Goal: Transaction & Acquisition: Book appointment/travel/reservation

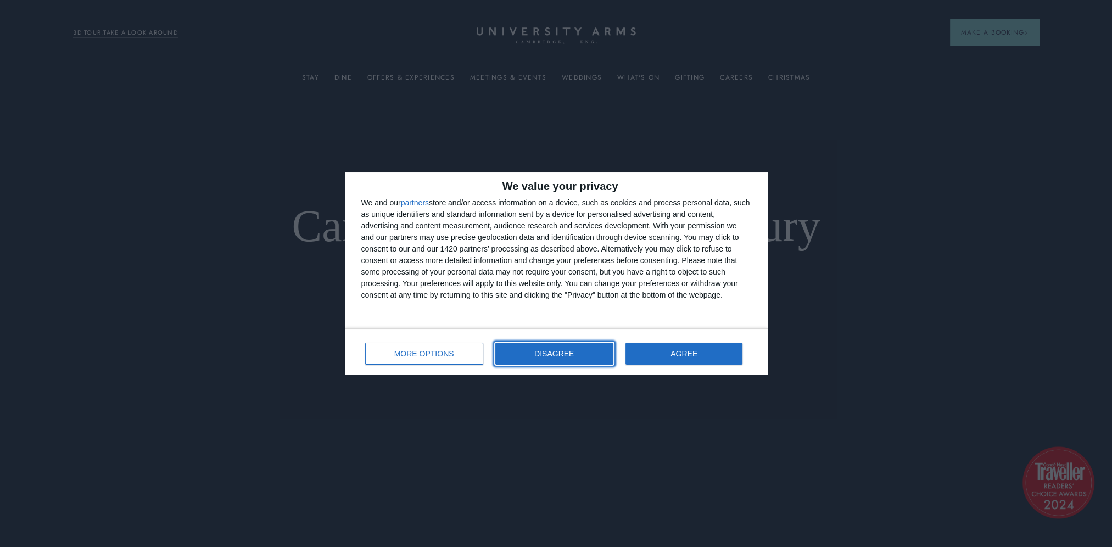
click at [581, 358] on button "DISAGREE" at bounding box center [554, 354] width 118 height 22
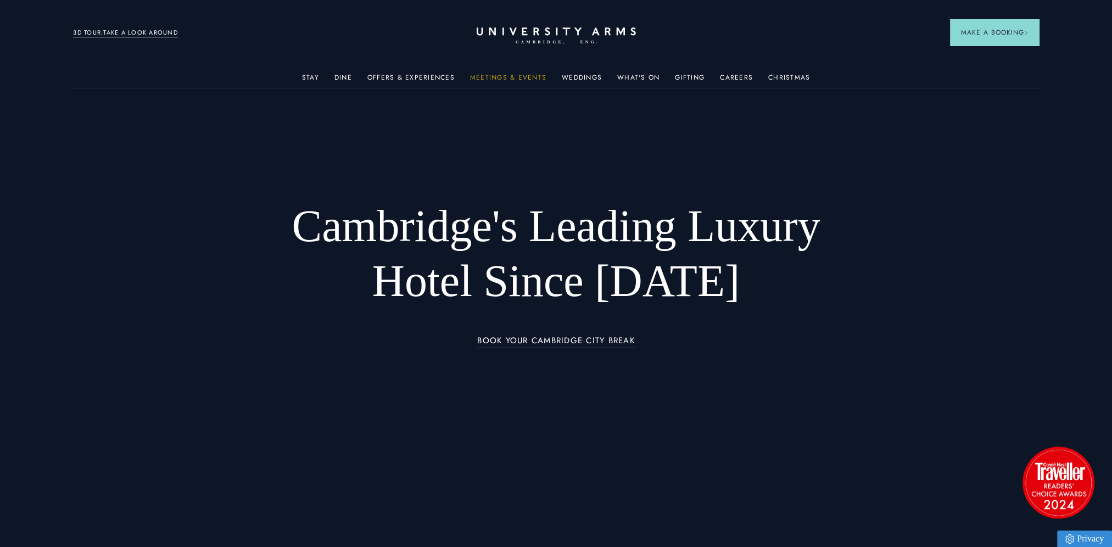
click at [504, 77] on link "Meetings & Events" at bounding box center [508, 81] width 76 height 14
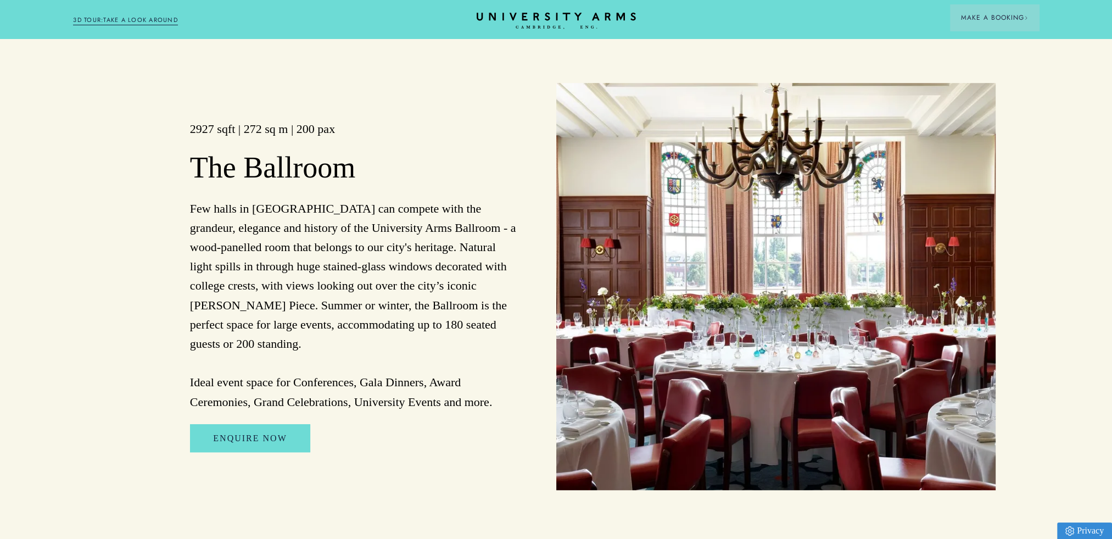
scroll to position [933, 0]
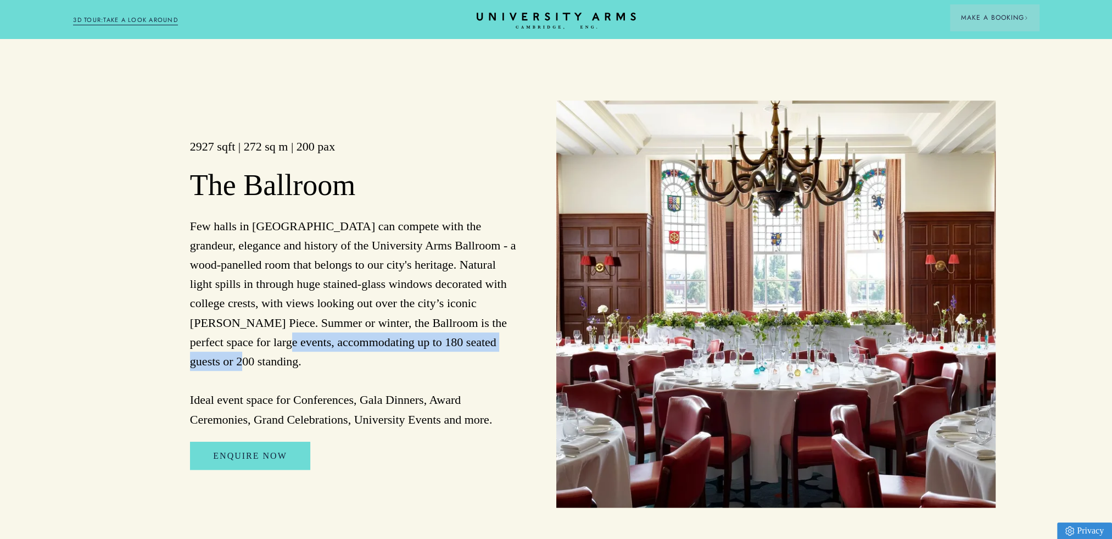
drag, startPoint x: 242, startPoint y: 356, endPoint x: 505, endPoint y: 366, distance: 263.7
click at [505, 366] on p "Few halls in [GEOGRAPHIC_DATA] can compete with the grandeur, elegance and hist…" at bounding box center [354, 322] width 328 height 212
drag, startPoint x: 505, startPoint y: 366, endPoint x: 428, endPoint y: 380, distance: 78.1
click at [433, 379] on p "Few halls in [GEOGRAPHIC_DATA] can compete with the grandeur, elegance and hist…" at bounding box center [354, 322] width 328 height 212
click at [371, 373] on p "Few halls in [GEOGRAPHIC_DATA] can compete with the grandeur, elegance and hist…" at bounding box center [354, 322] width 328 height 212
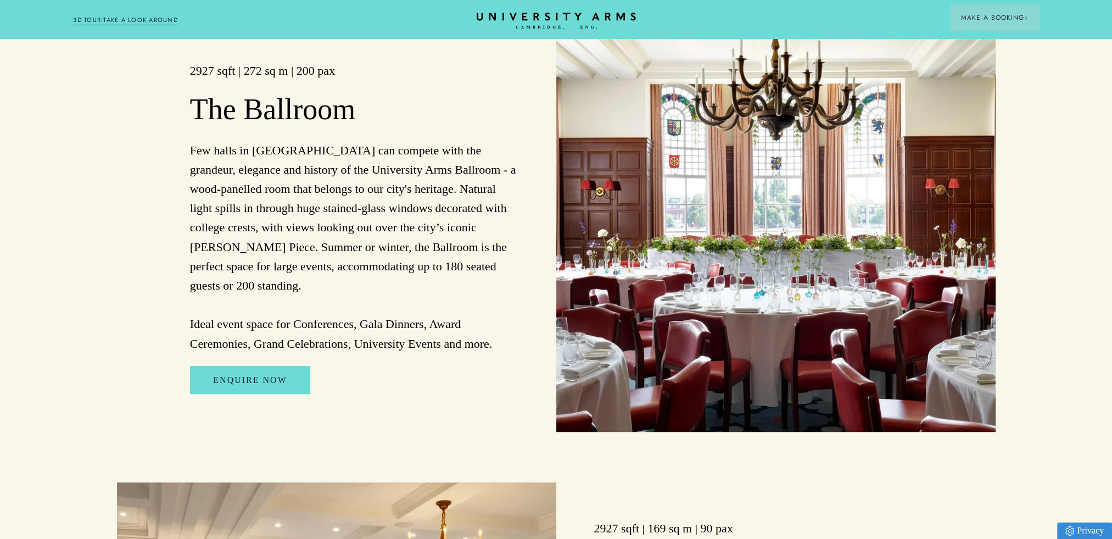
scroll to position [1109, 0]
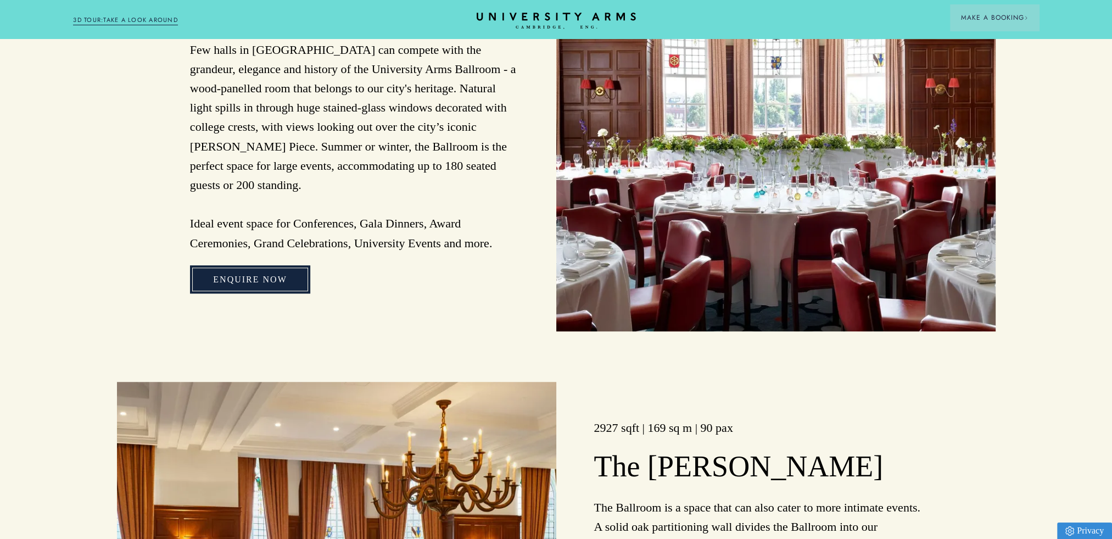
click at [256, 272] on link "Enquire Now" at bounding box center [250, 279] width 120 height 29
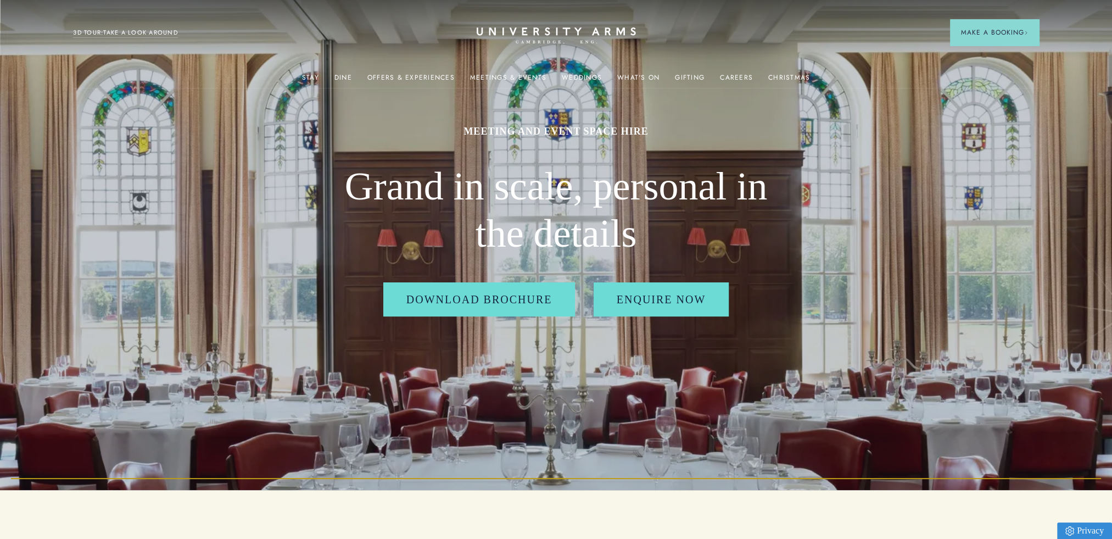
scroll to position [0, 0]
